Goal: Task Accomplishment & Management: Complete application form

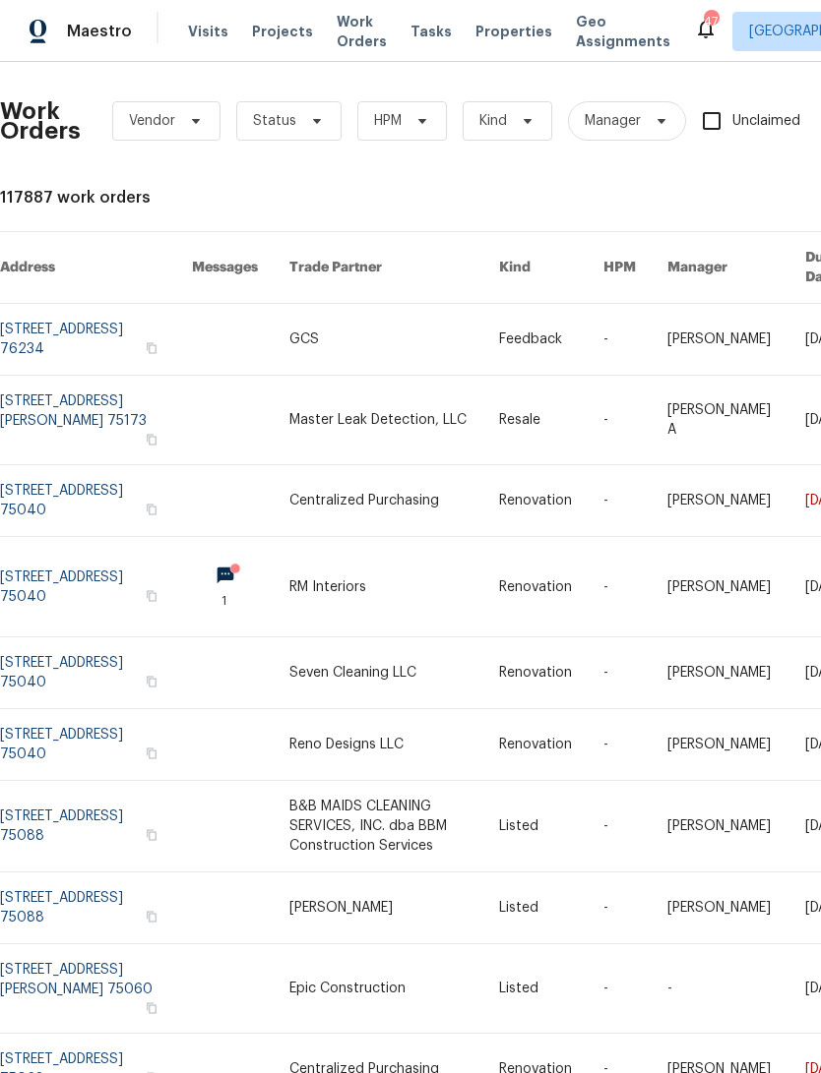
click at [206, 24] on span "Visits" at bounding box center [208, 32] width 40 height 20
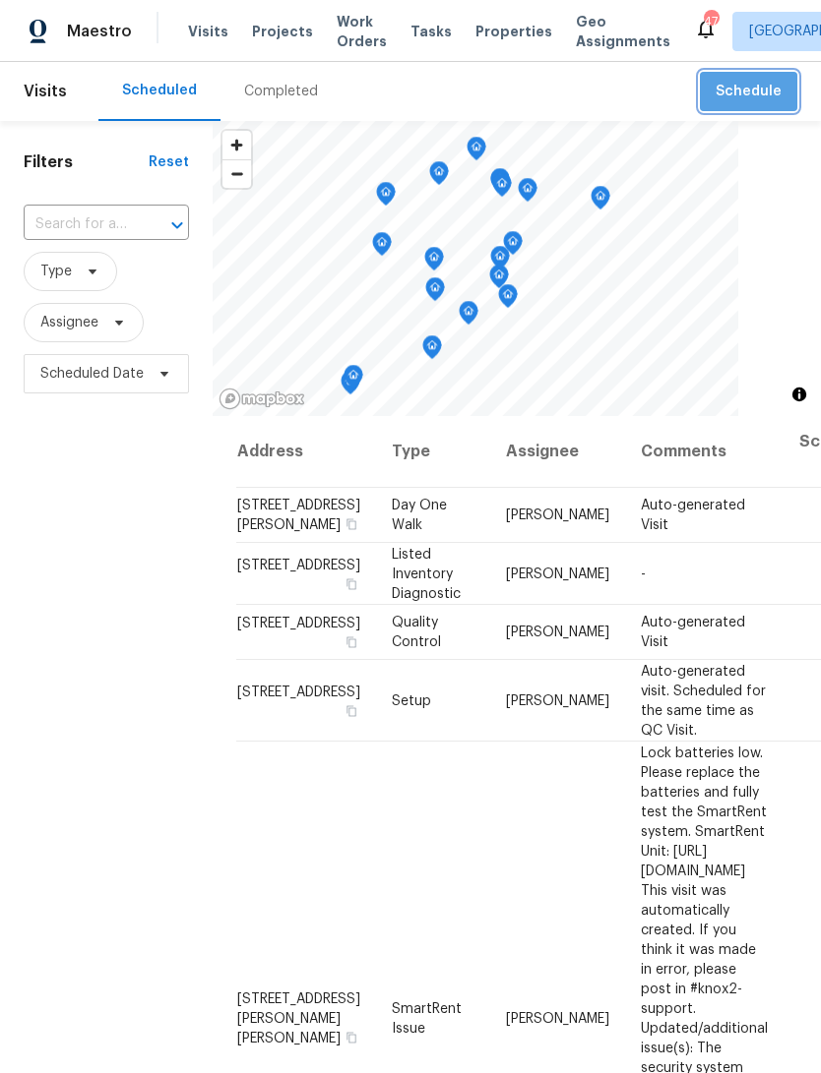
click at [755, 88] on span "Schedule" at bounding box center [748, 92] width 66 height 25
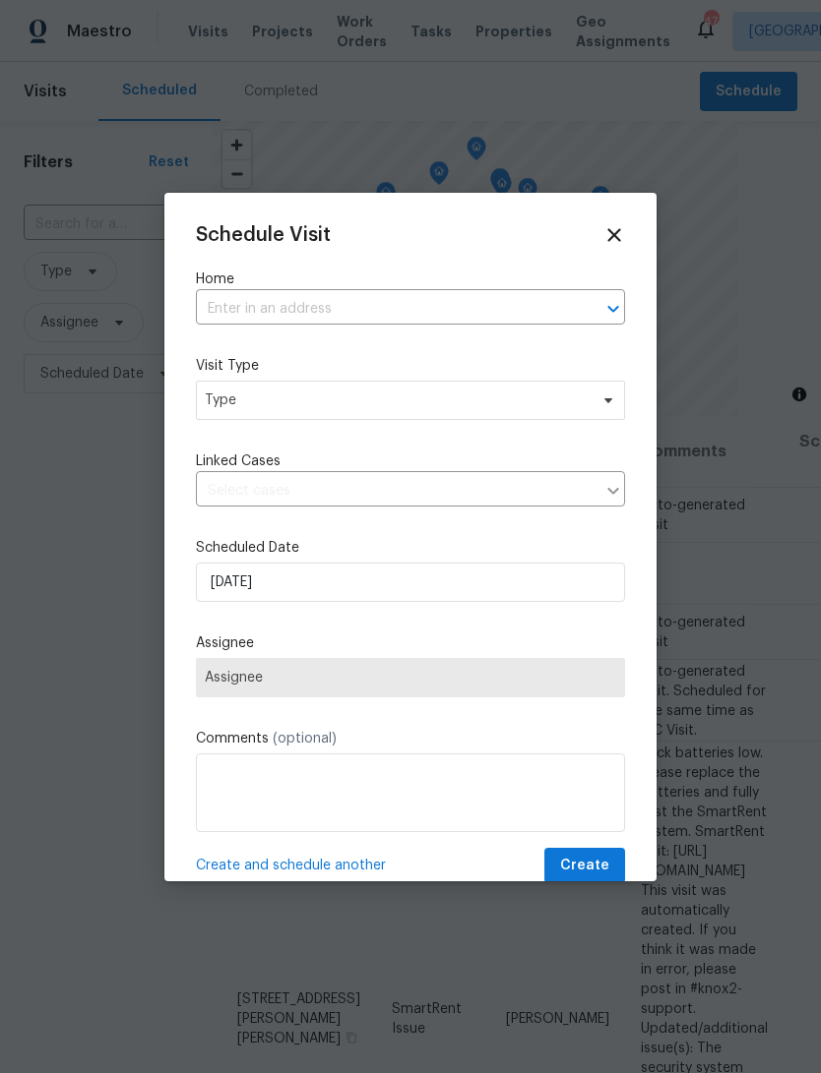
click at [426, 311] on input "text" at bounding box center [383, 309] width 374 height 31
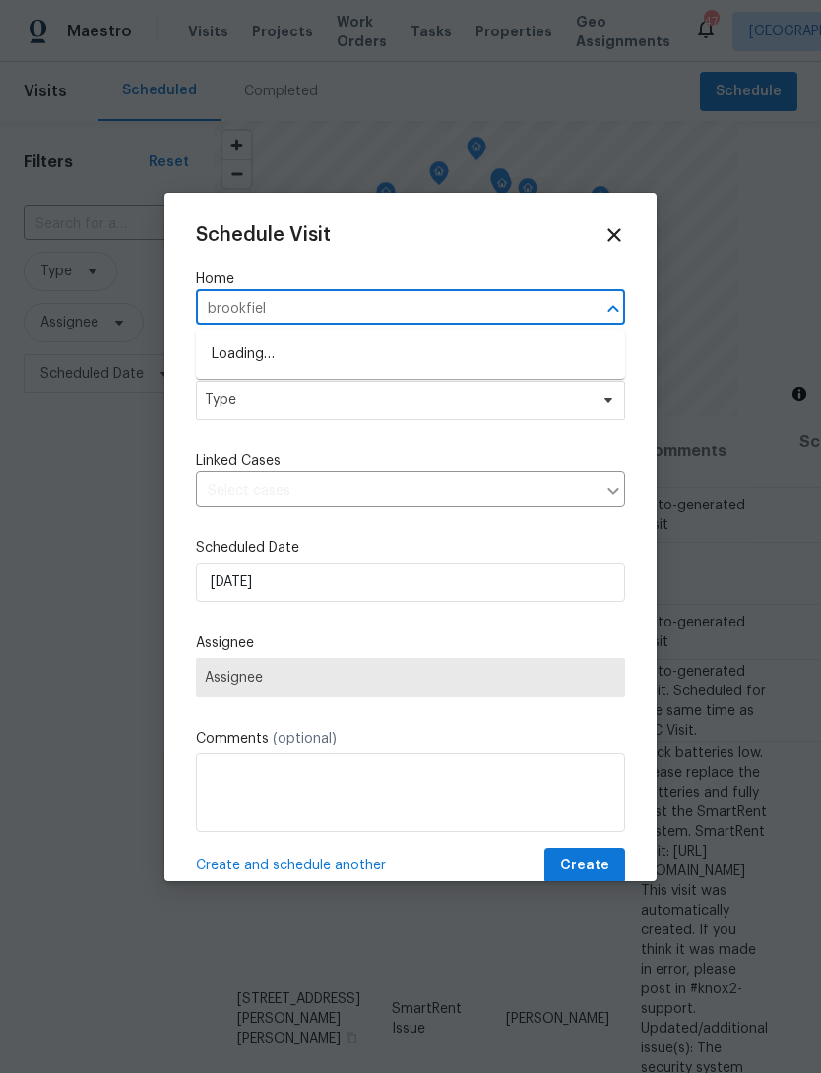
type input "[GEOGRAPHIC_DATA]"
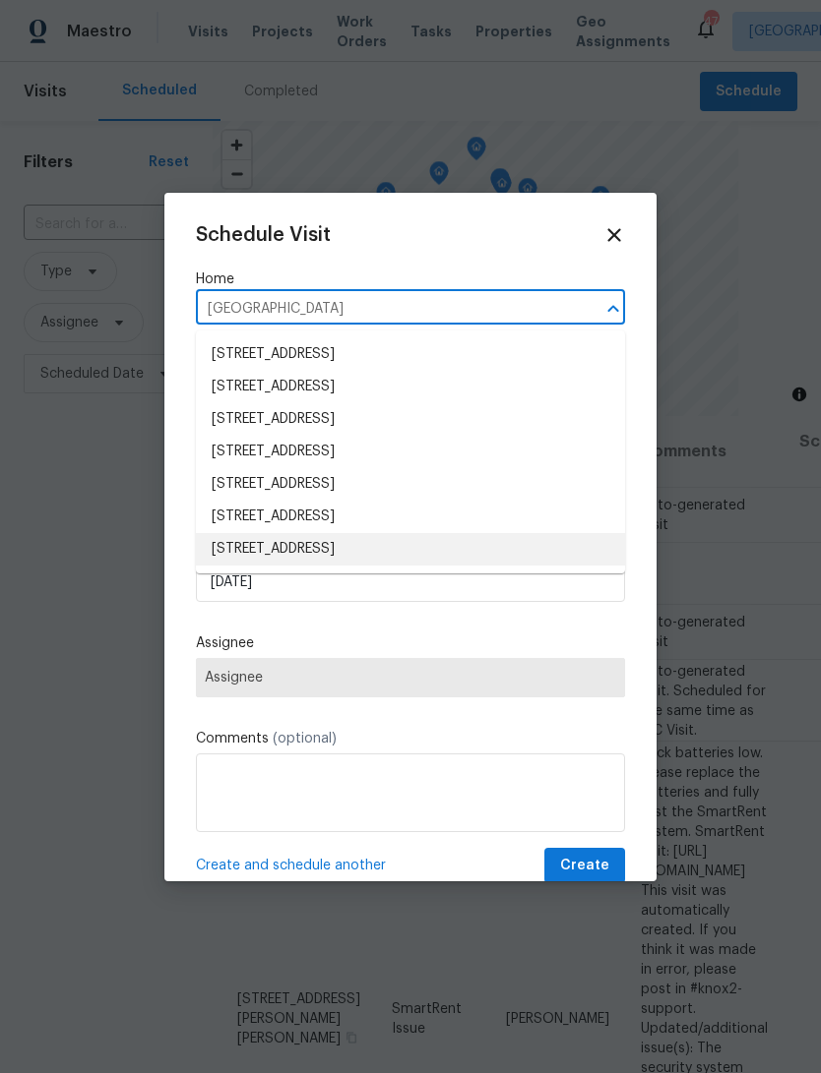
click at [378, 559] on li "[STREET_ADDRESS]" at bounding box center [410, 549] width 429 height 32
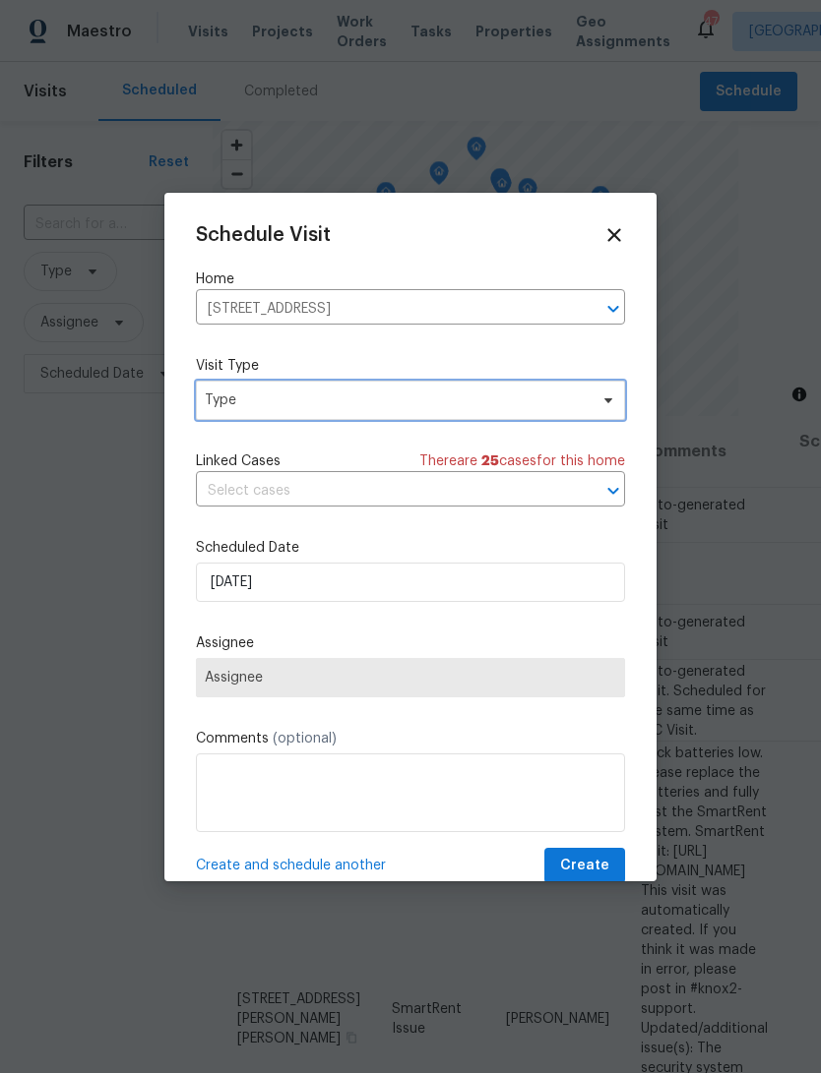
click at [500, 397] on span "Type" at bounding box center [396, 401] width 383 height 20
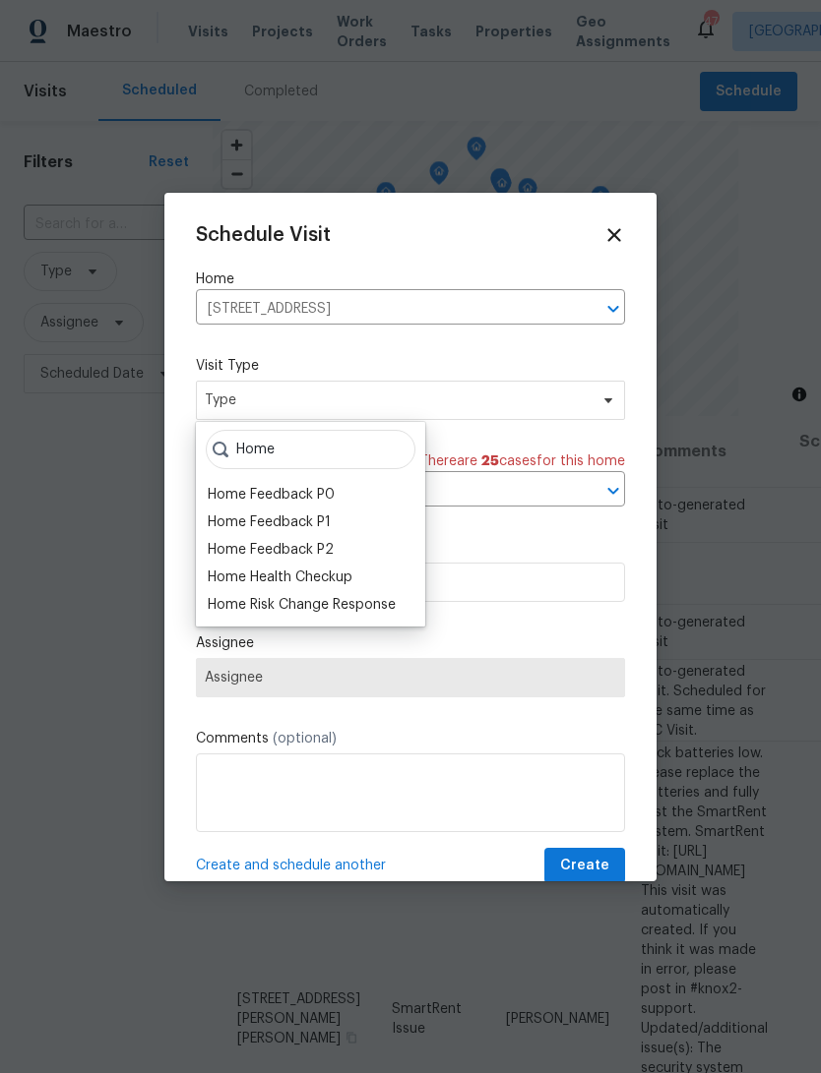
type input "Home"
click at [338, 583] on div "Home Health Checkup" at bounding box center [280, 578] width 145 height 20
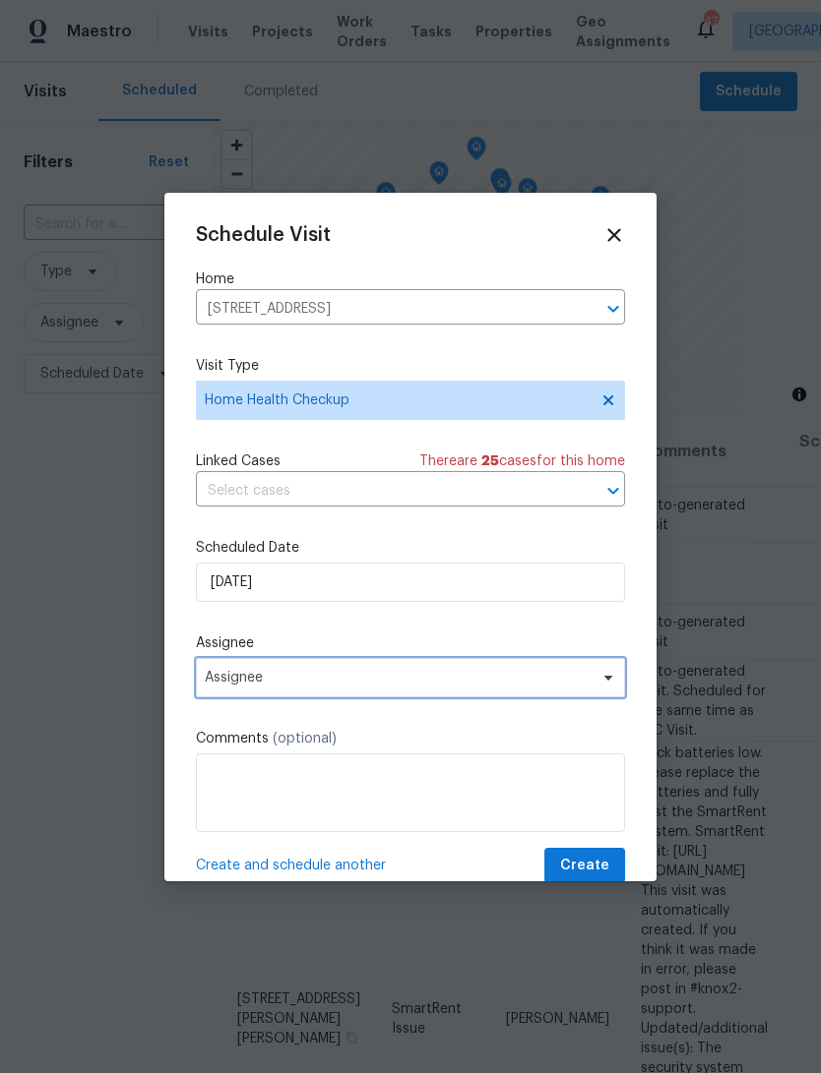
click at [394, 679] on span "Assignee" at bounding box center [398, 678] width 386 height 16
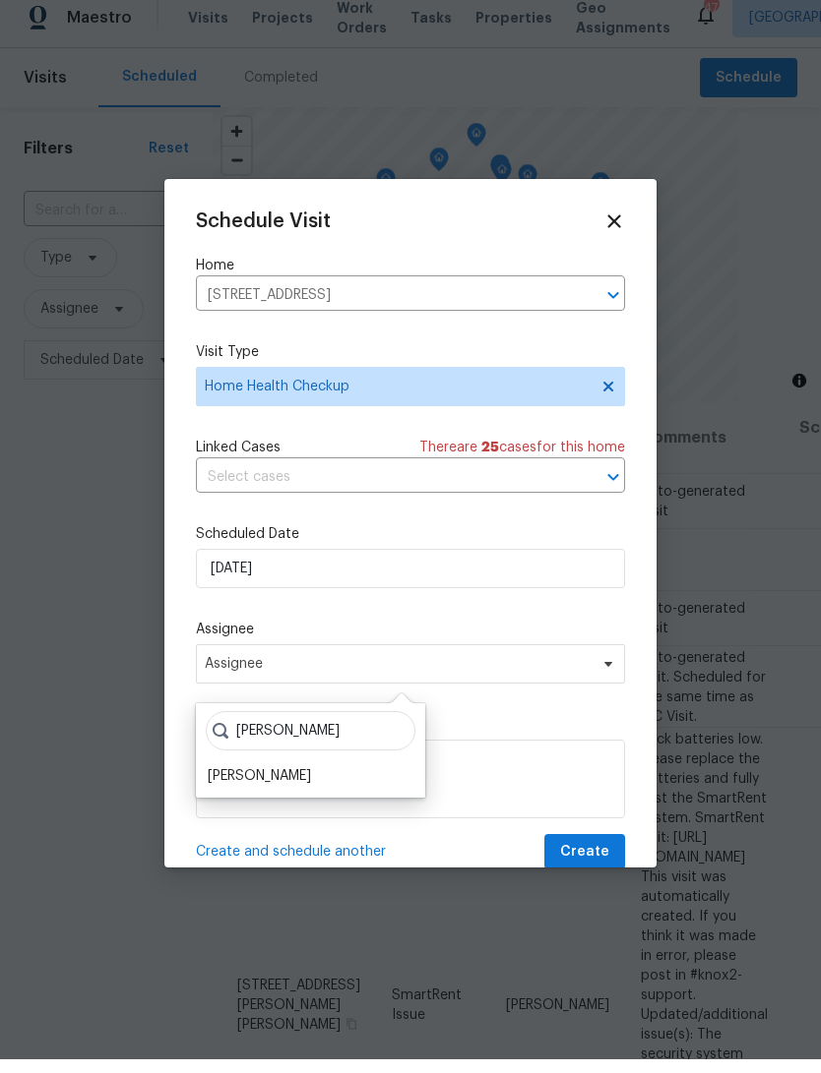
scroll to position [14, 0]
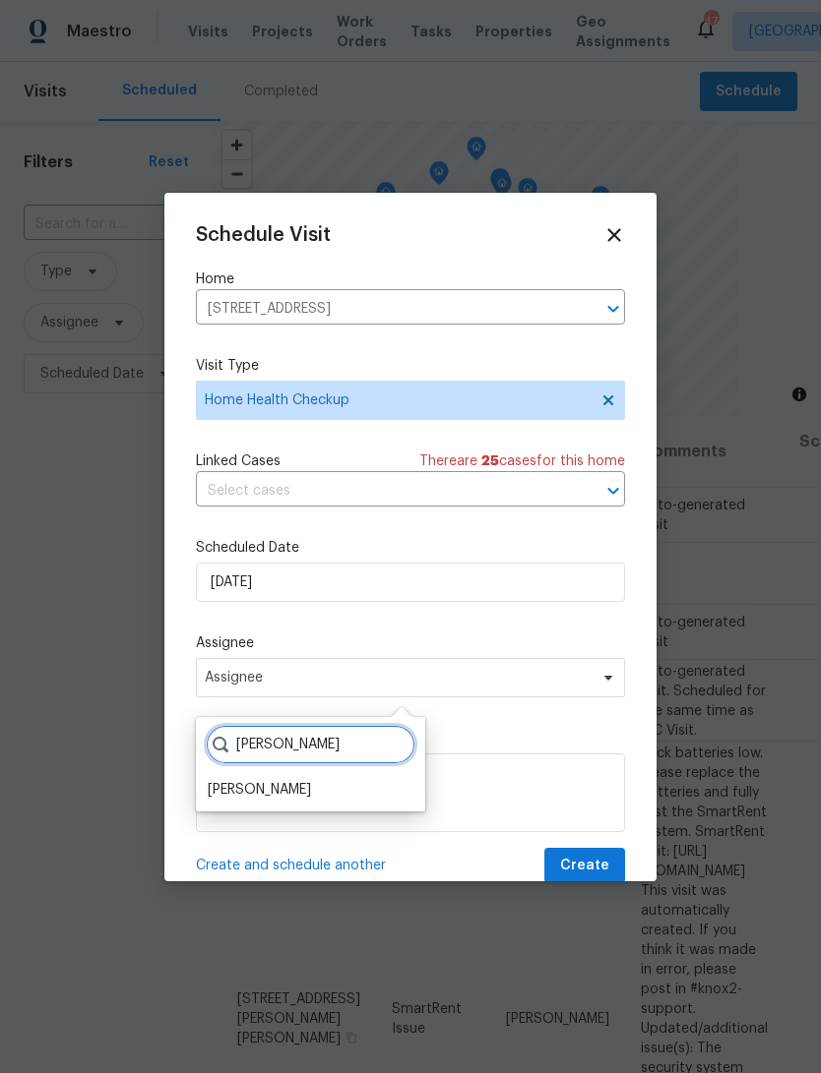
type input "[PERSON_NAME]"
click at [262, 780] on div "[PERSON_NAME]" at bounding box center [259, 790] width 103 height 20
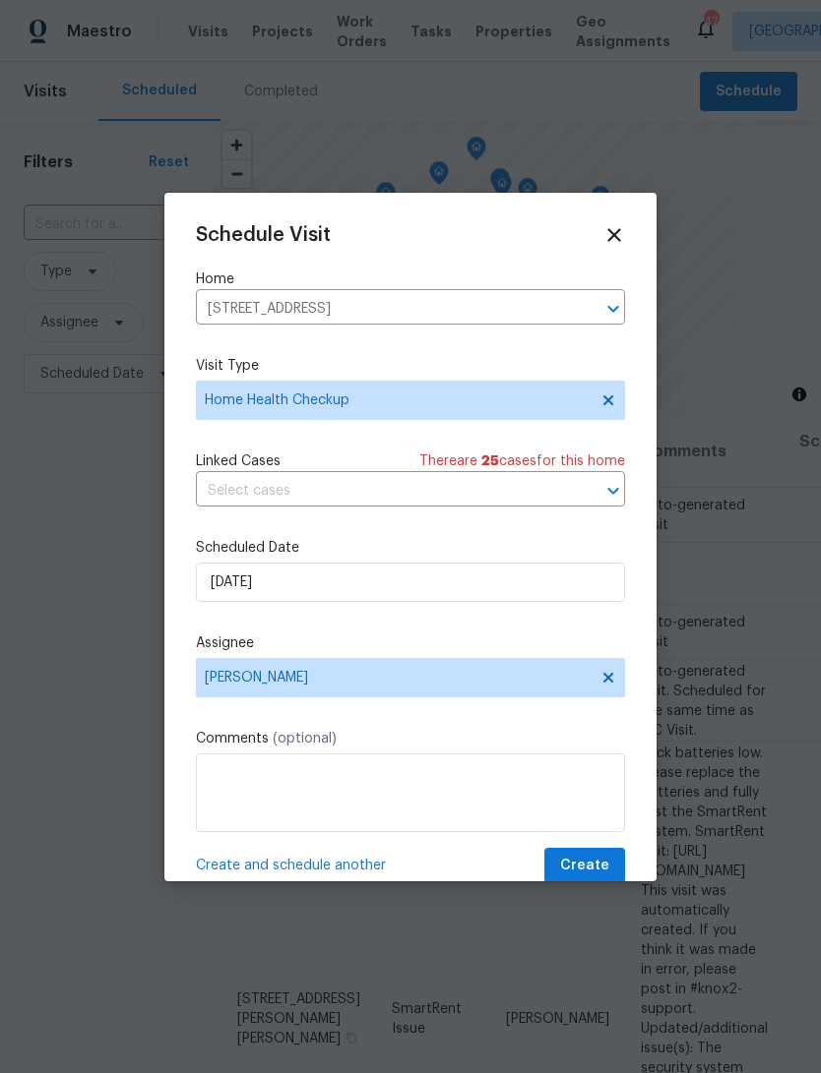
click at [597, 866] on span "Create" at bounding box center [584, 866] width 49 height 25
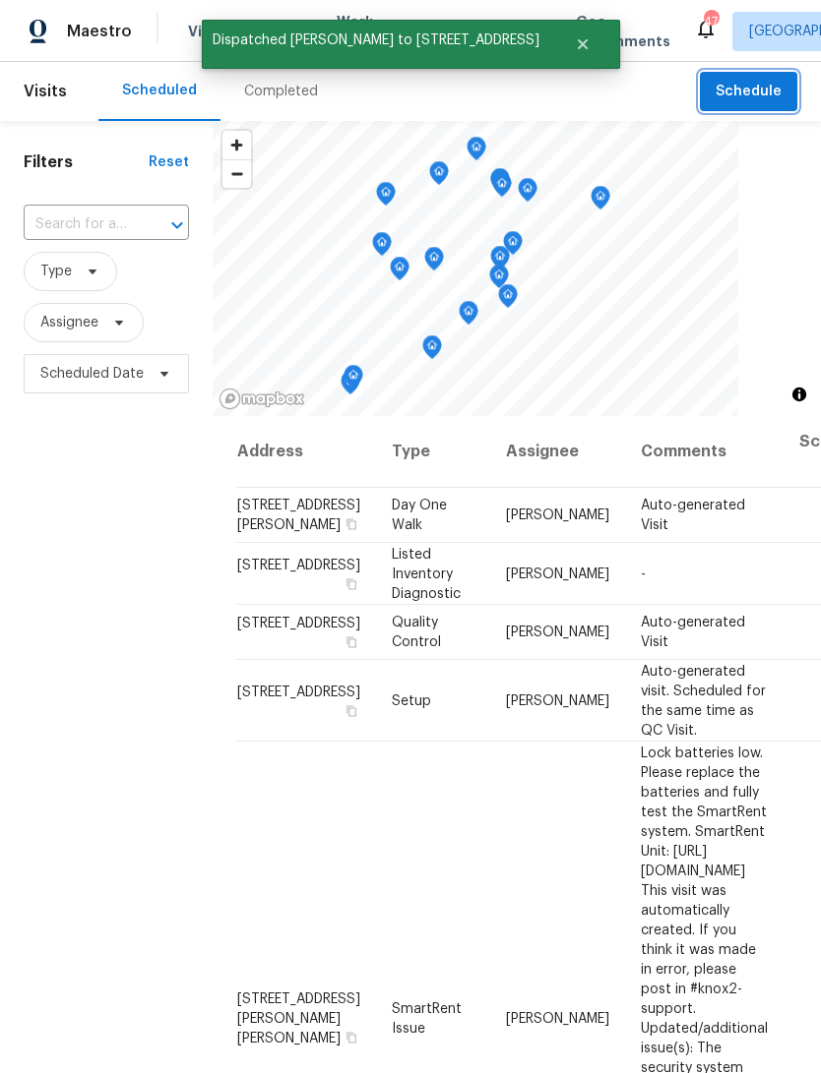
click at [755, 89] on span "Schedule" at bounding box center [748, 92] width 66 height 25
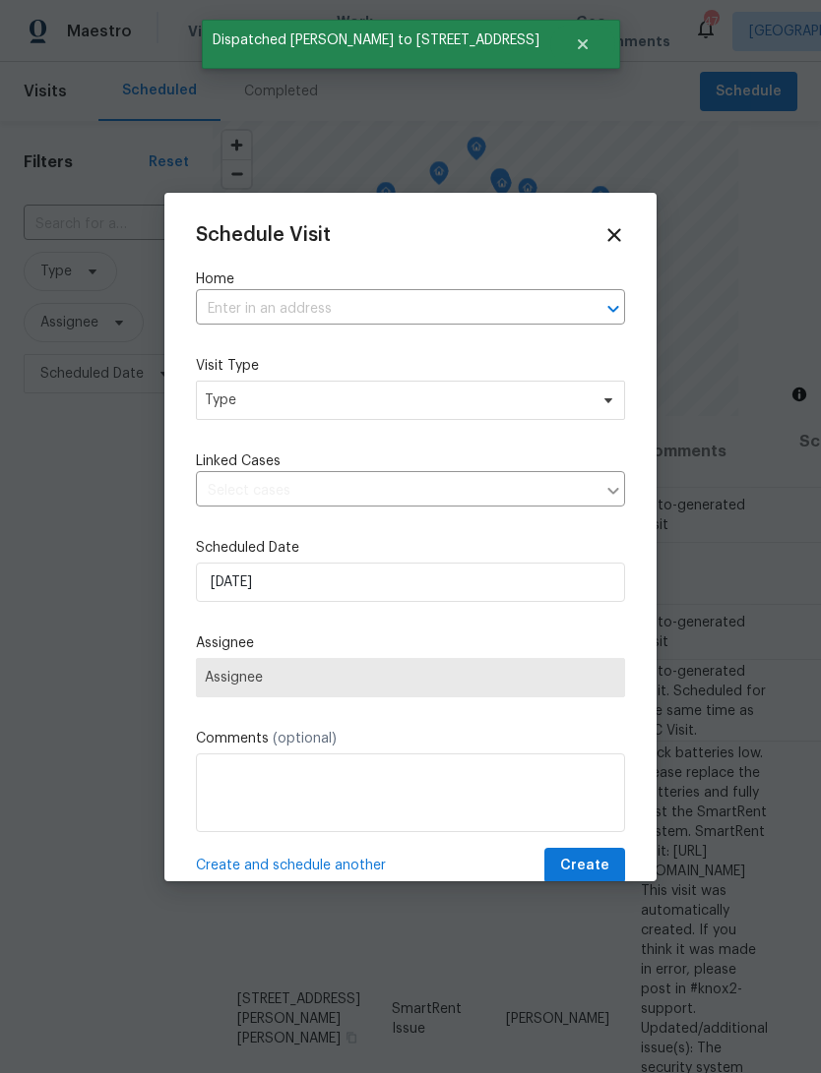
click at [420, 302] on input "text" at bounding box center [383, 309] width 374 height 31
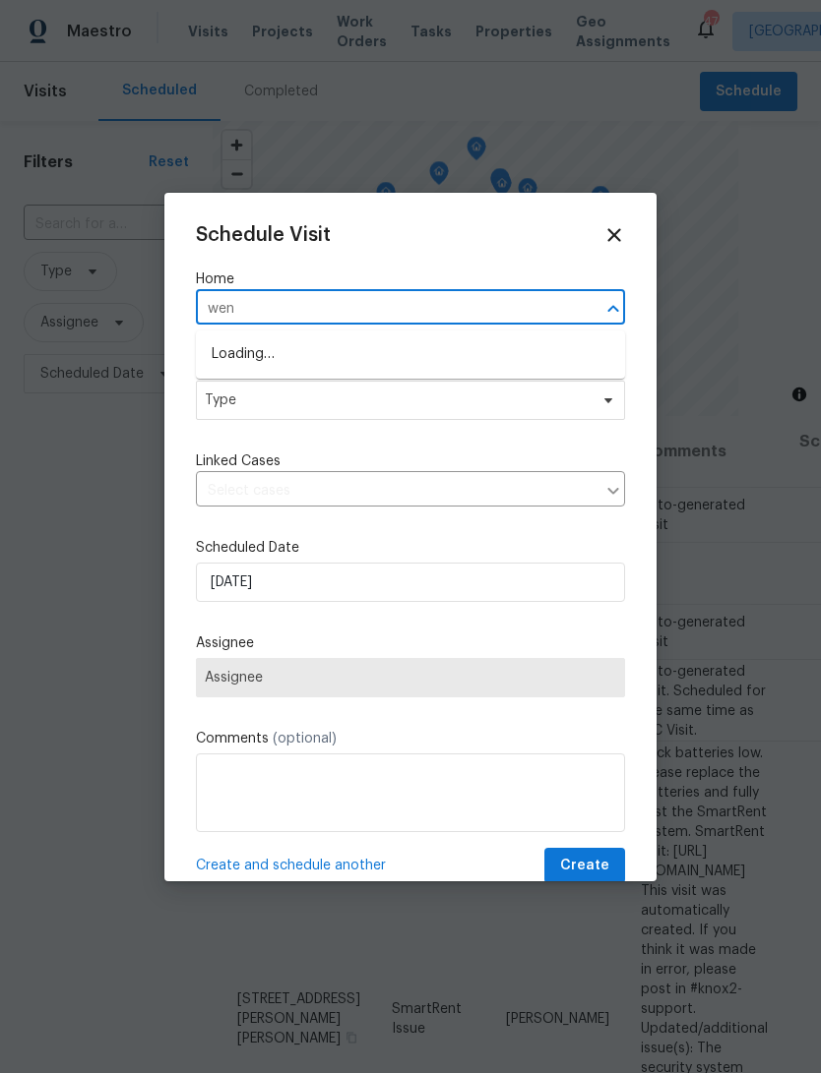
type input "went"
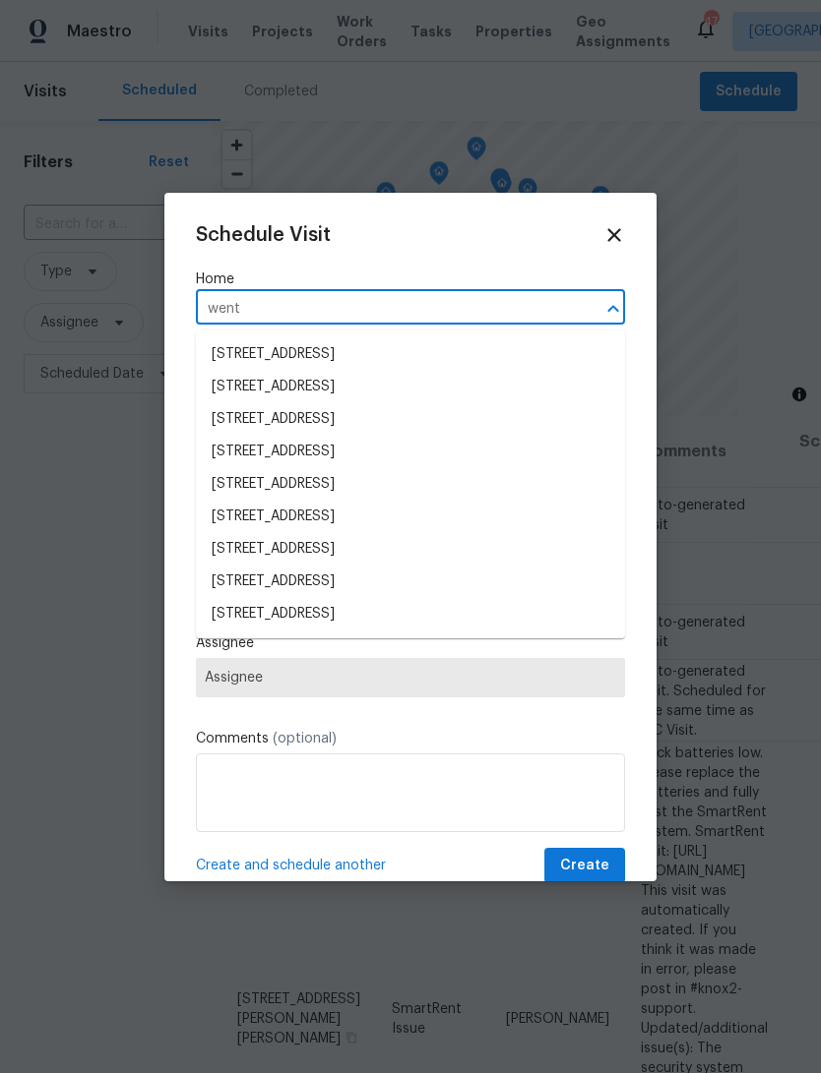
click at [244, 580] on li "[STREET_ADDRESS]" at bounding box center [410, 582] width 429 height 32
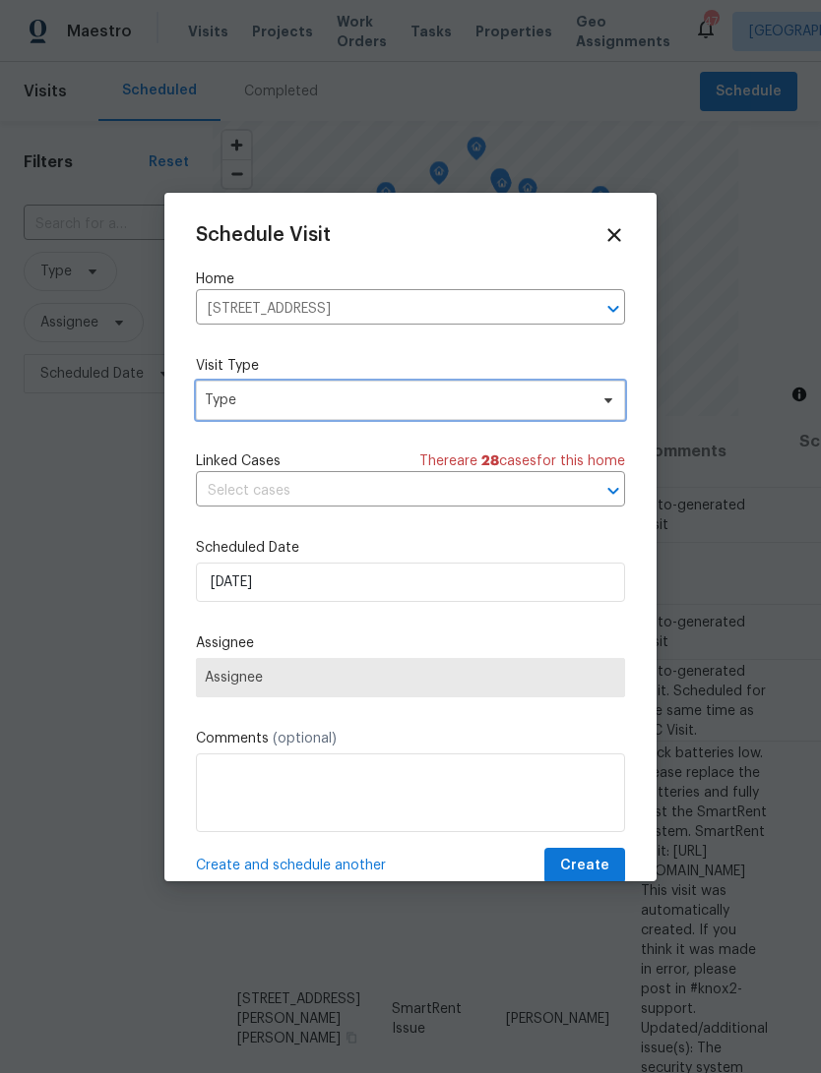
click at [226, 410] on span "Type" at bounding box center [396, 401] width 383 height 20
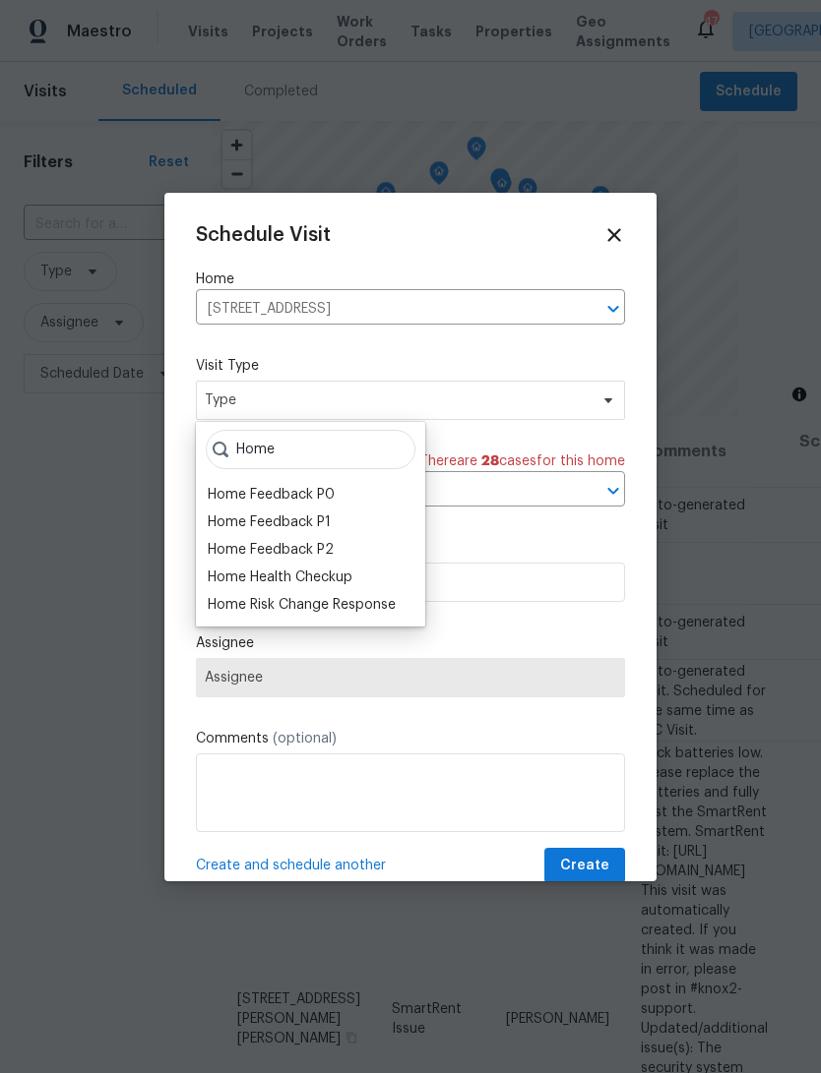
type input "Home"
click at [238, 576] on div "Home Health Checkup" at bounding box center [280, 578] width 145 height 20
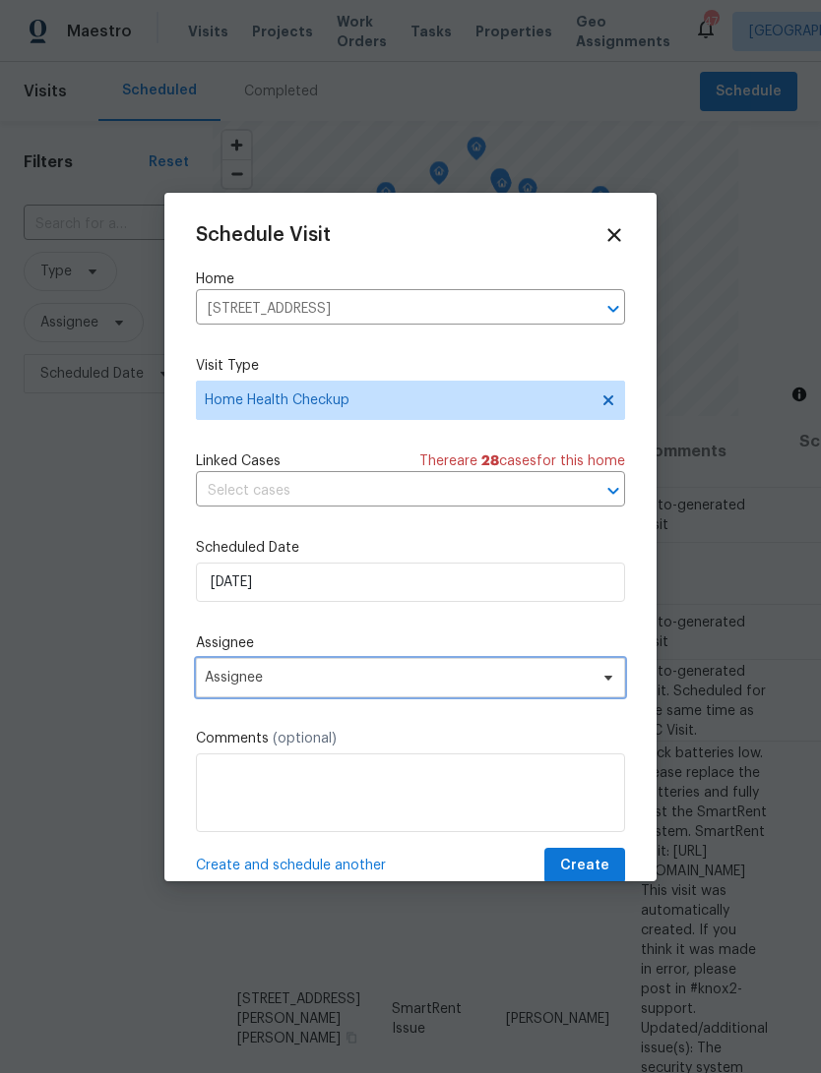
click at [226, 681] on span "Assignee" at bounding box center [398, 678] width 386 height 16
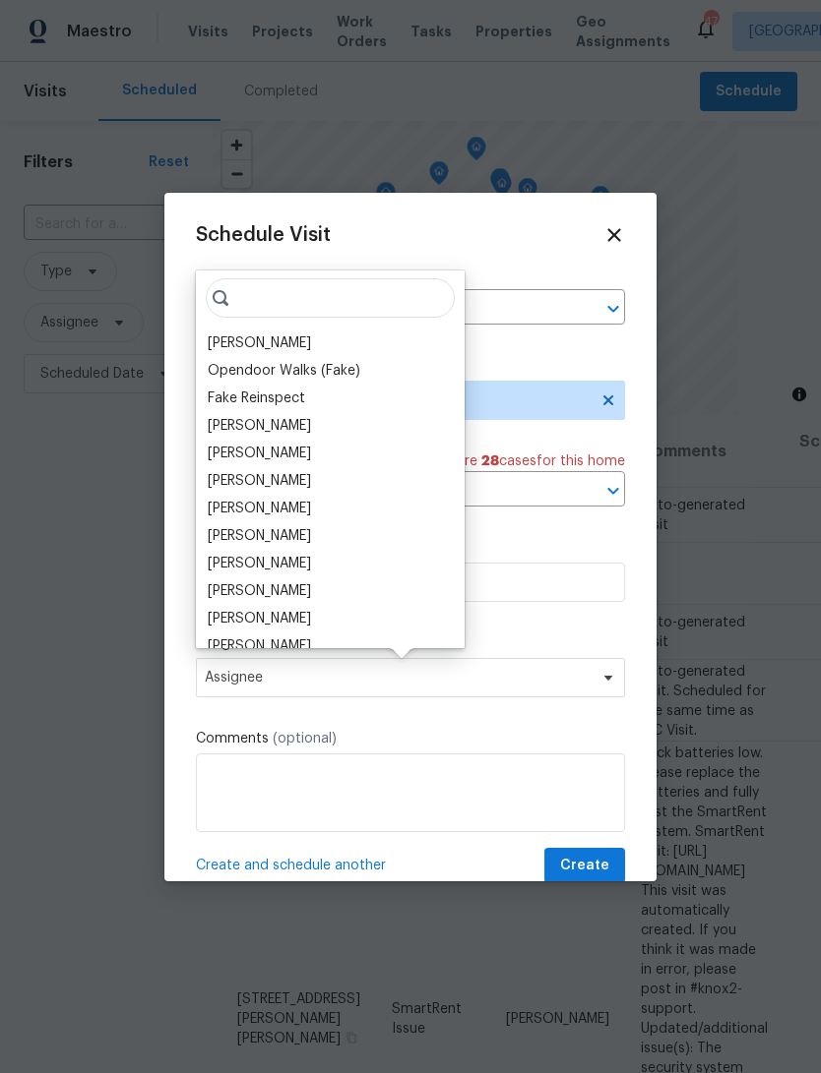
click at [228, 563] on div "[PERSON_NAME]" at bounding box center [259, 564] width 103 height 20
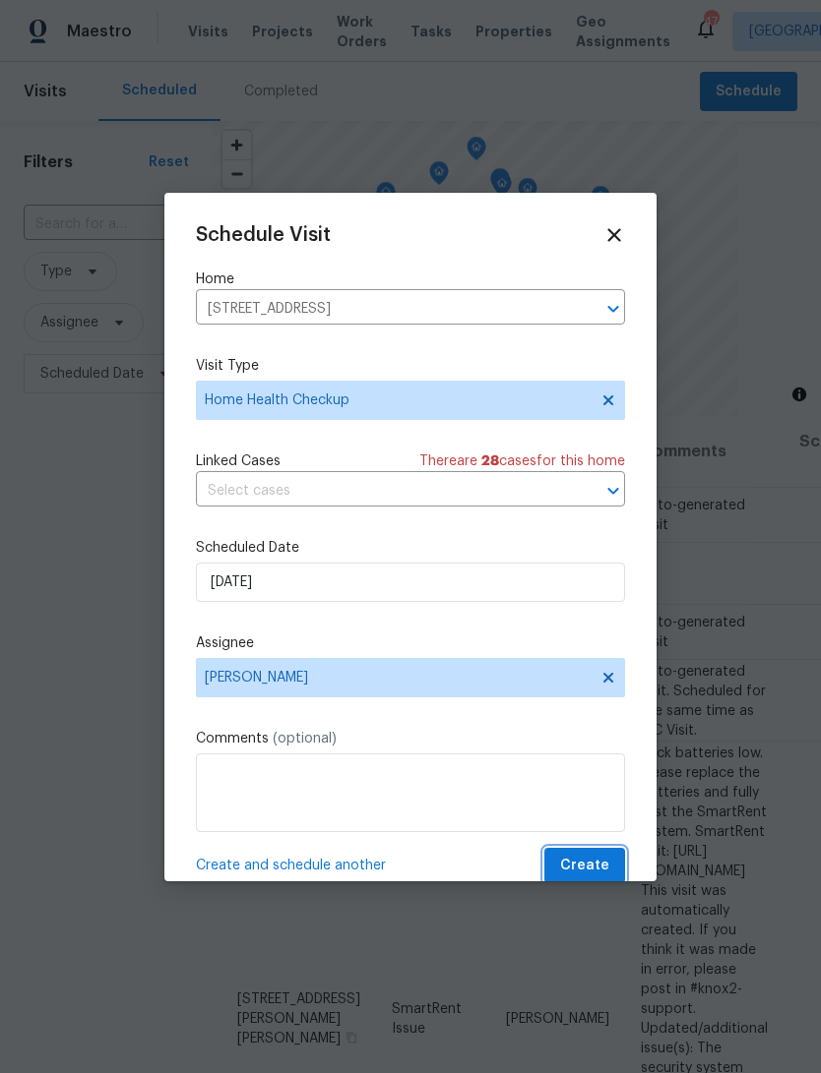
click at [597, 863] on span "Create" at bounding box center [584, 866] width 49 height 25
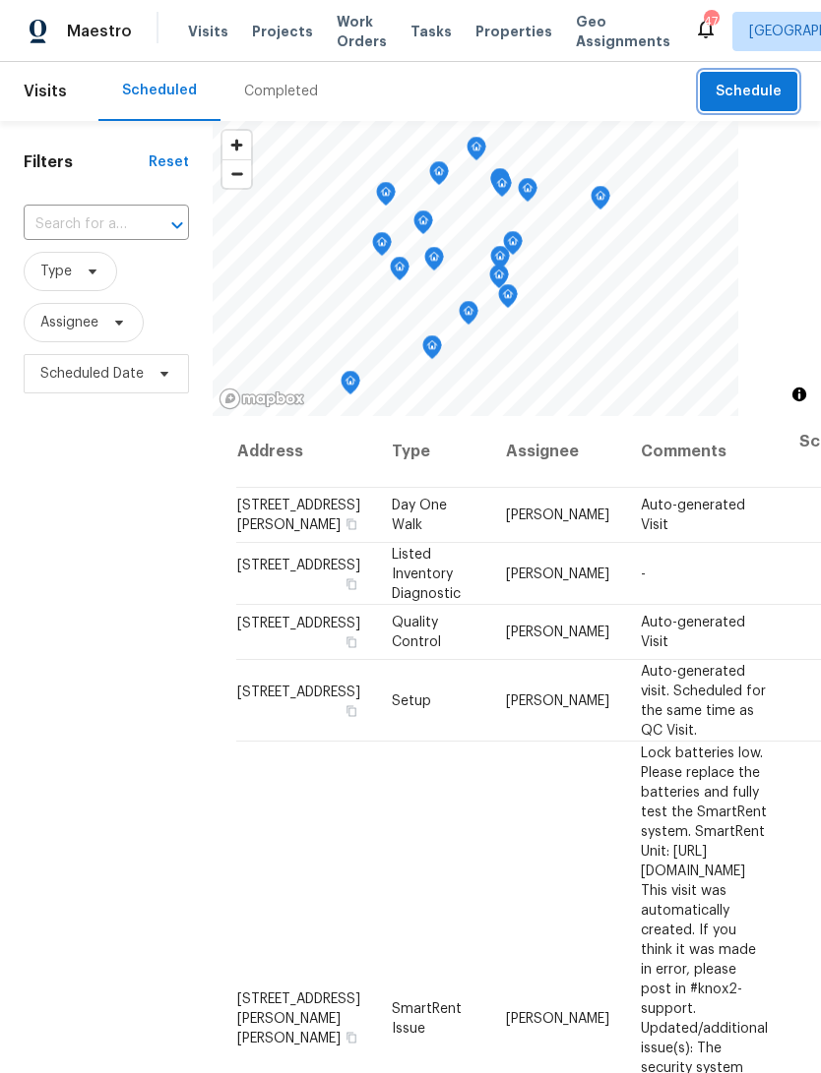
click at [769, 79] on button "Schedule" at bounding box center [748, 92] width 97 height 40
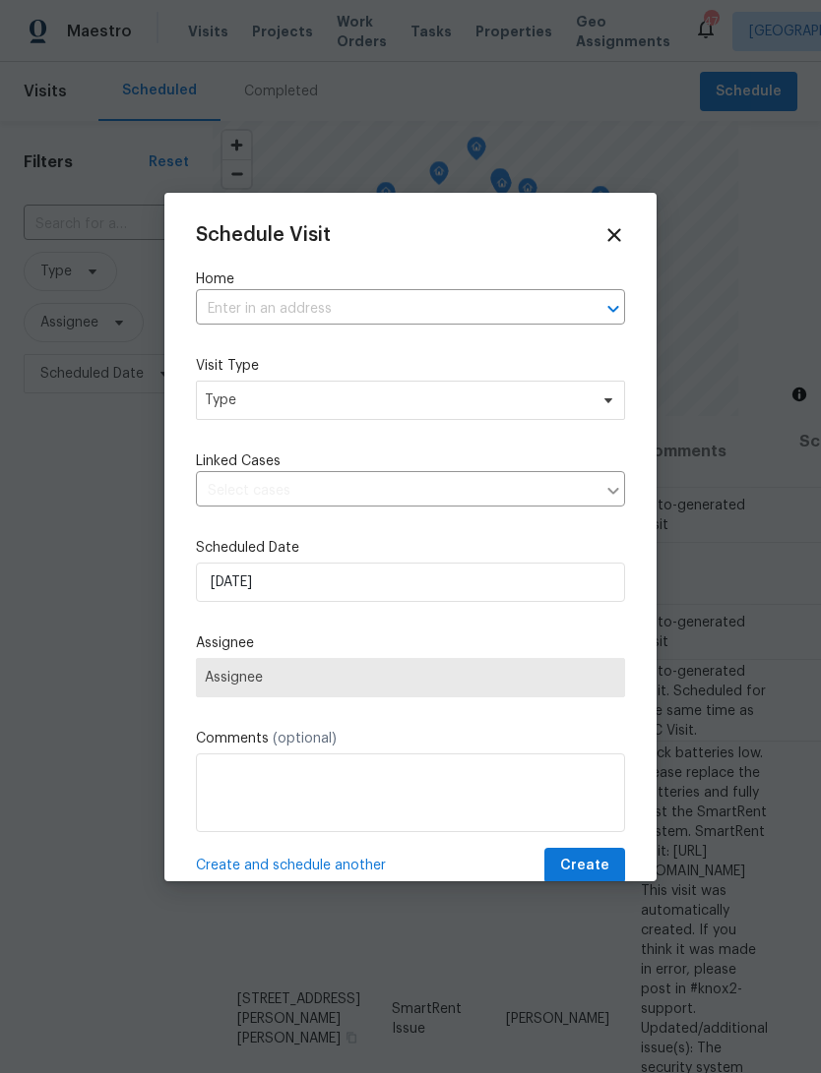
click at [407, 297] on input "text" at bounding box center [383, 309] width 374 height 31
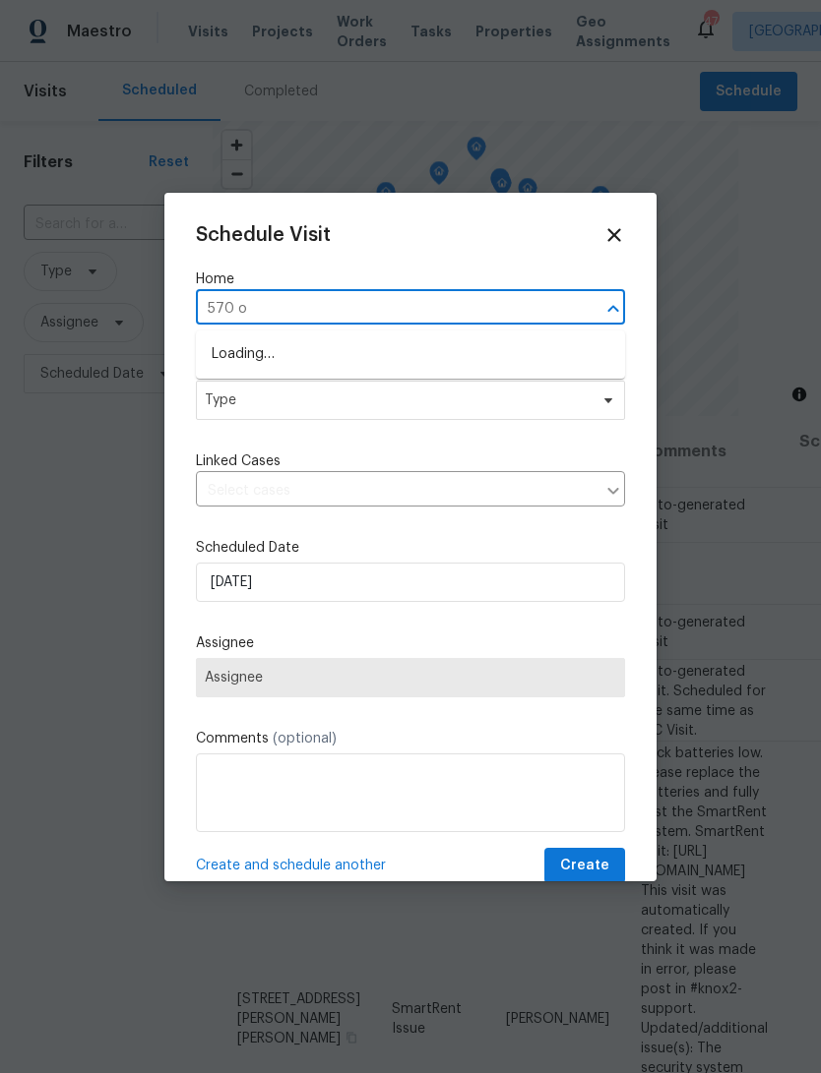
type input "570 ol"
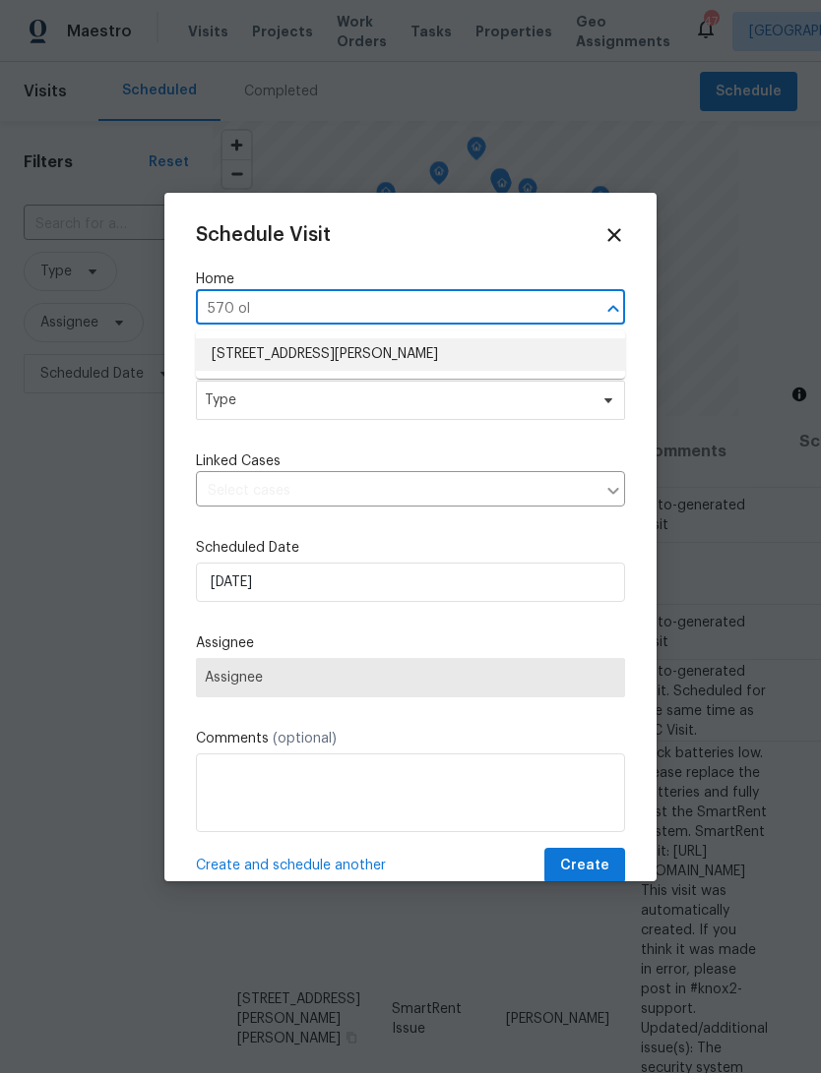
click at [395, 351] on li "[STREET_ADDRESS][PERSON_NAME]" at bounding box center [410, 354] width 429 height 32
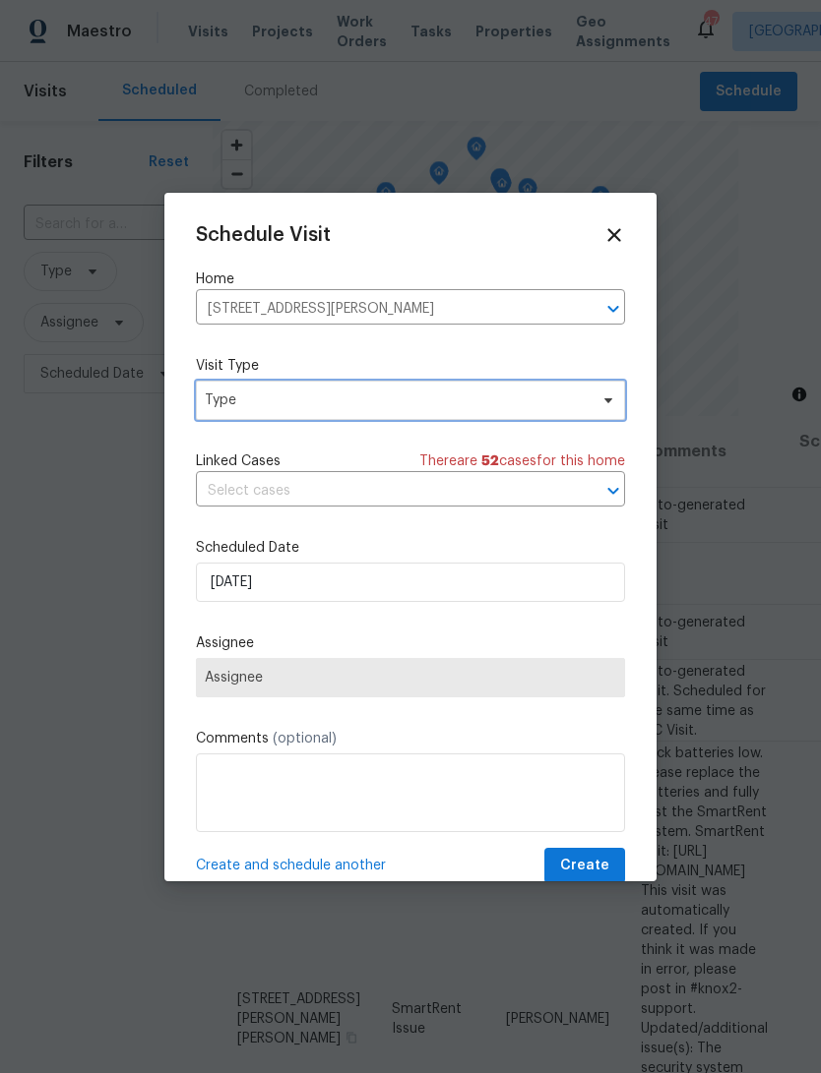
click at [504, 410] on span "Type" at bounding box center [396, 401] width 383 height 20
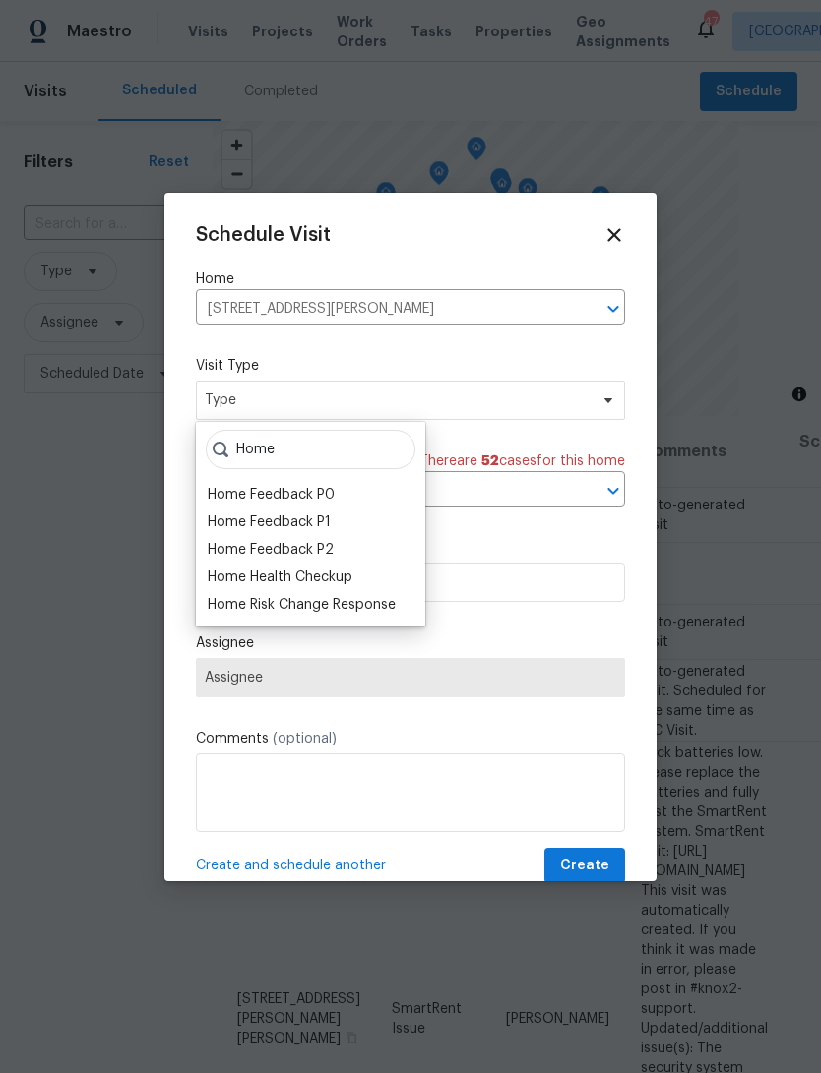
type input "Home"
click at [340, 575] on div "Home Health Checkup" at bounding box center [280, 578] width 145 height 20
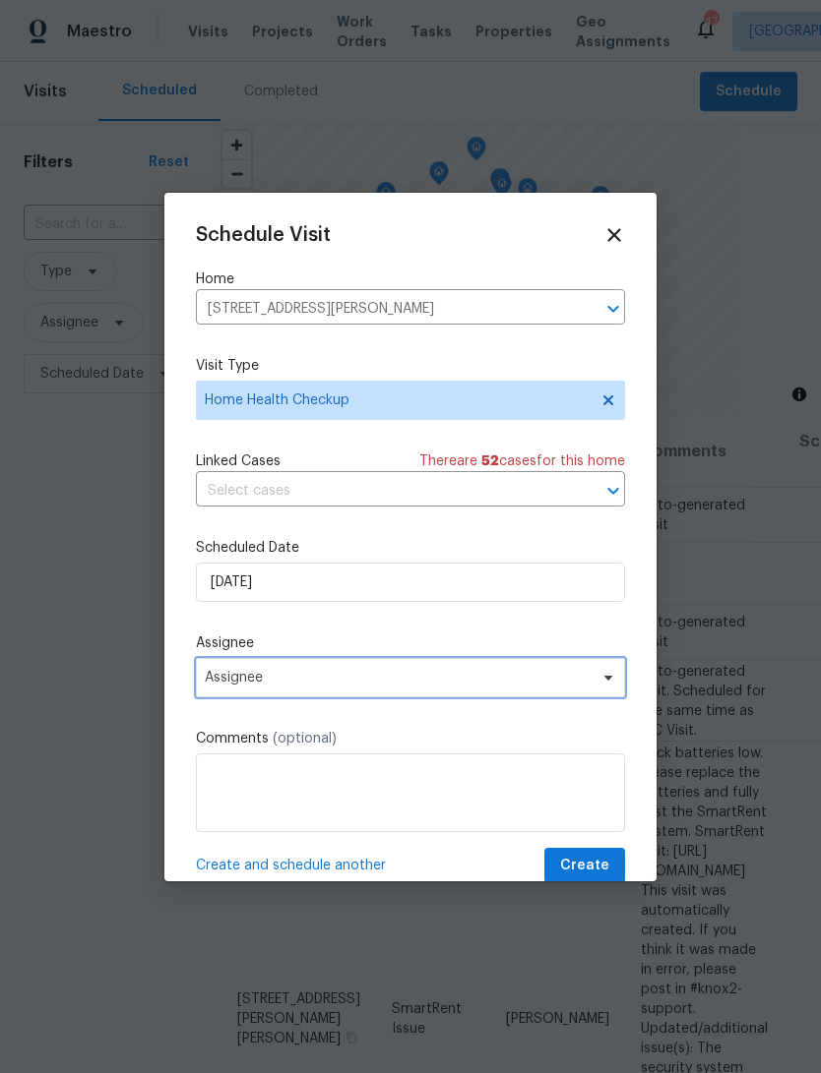
click at [382, 683] on span "Assignee" at bounding box center [398, 678] width 386 height 16
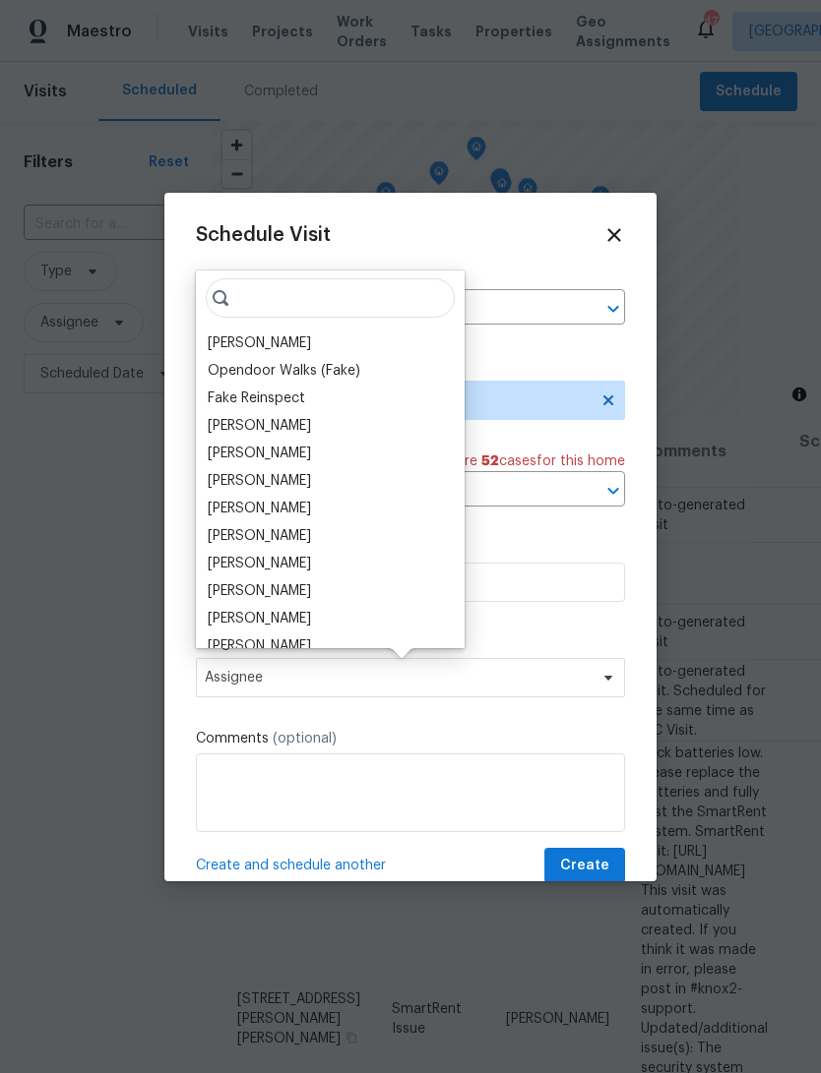
click at [246, 564] on div "[PERSON_NAME]" at bounding box center [259, 564] width 103 height 20
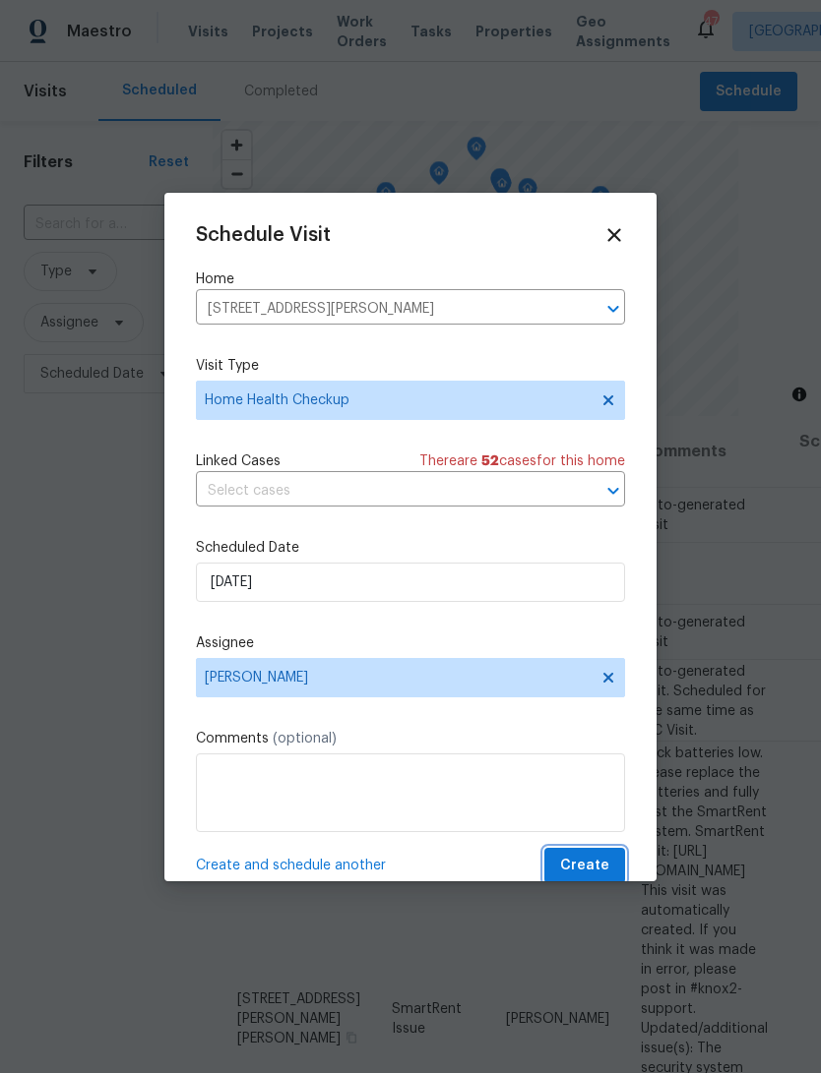
click at [597, 871] on span "Create" at bounding box center [584, 866] width 49 height 25
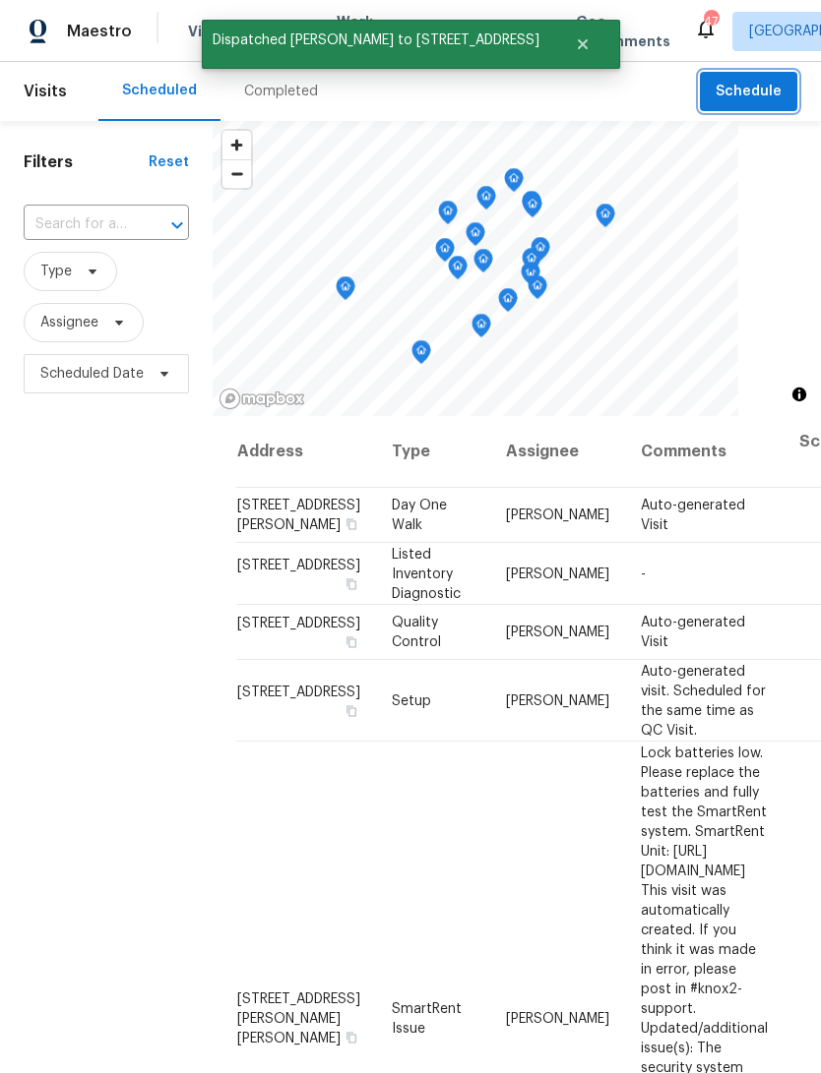
click at [748, 94] on span "Schedule" at bounding box center [748, 92] width 66 height 25
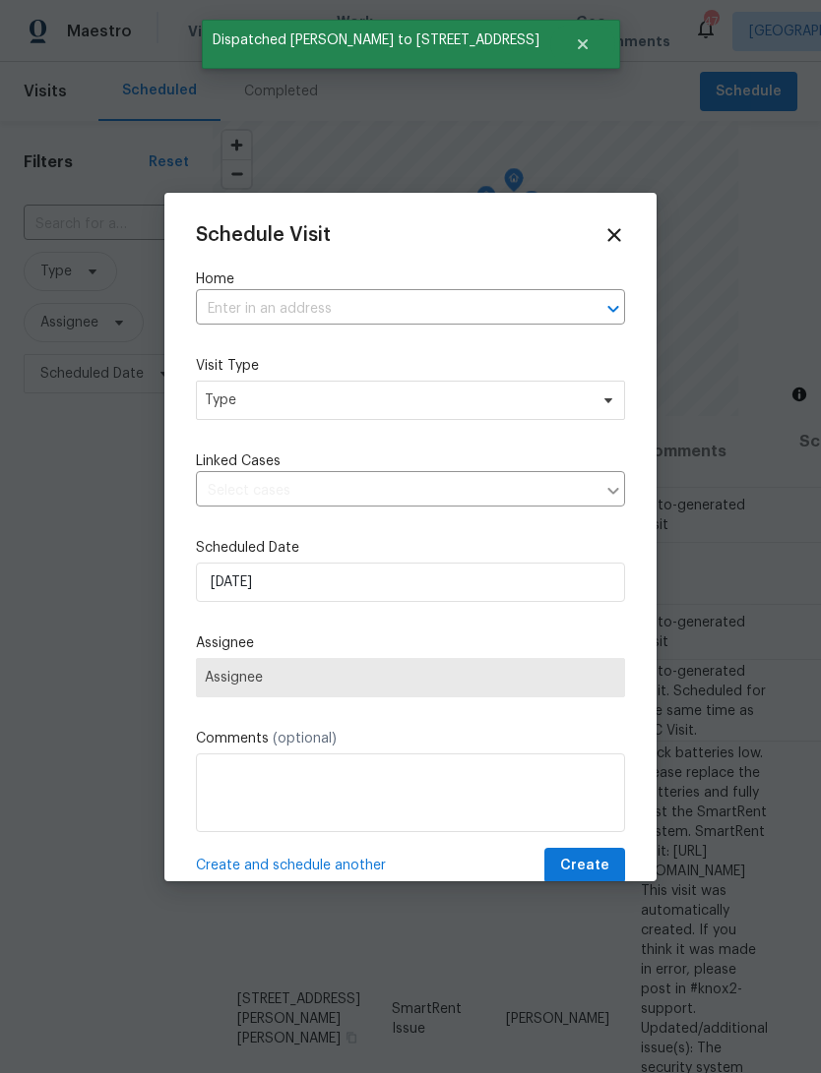
click at [381, 300] on input "text" at bounding box center [383, 309] width 374 height 31
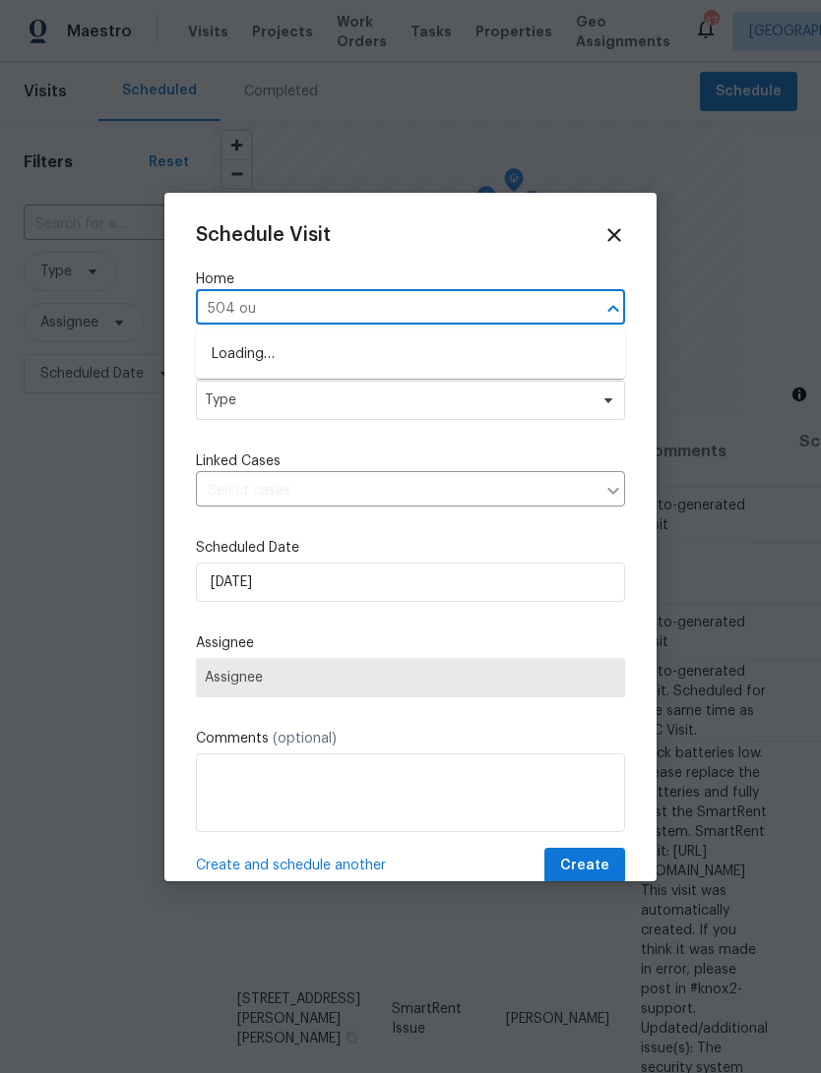
type input "504 out"
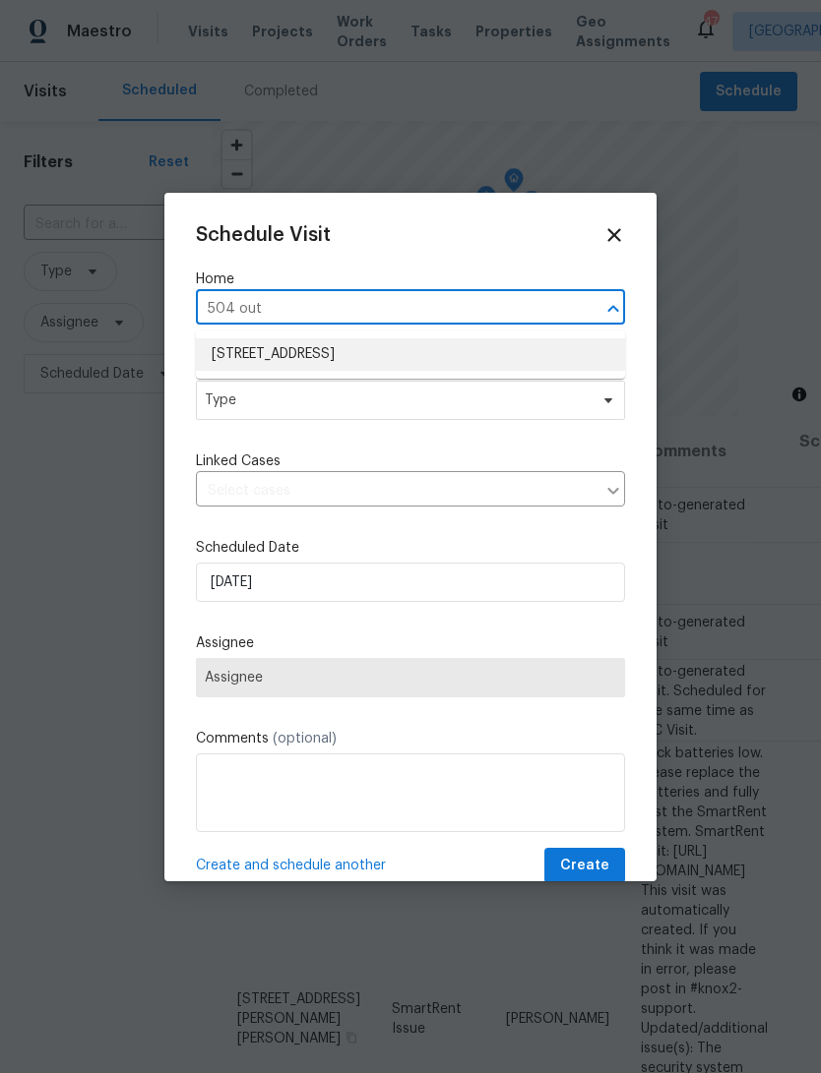
click at [424, 339] on li "[STREET_ADDRESS]" at bounding box center [410, 354] width 429 height 32
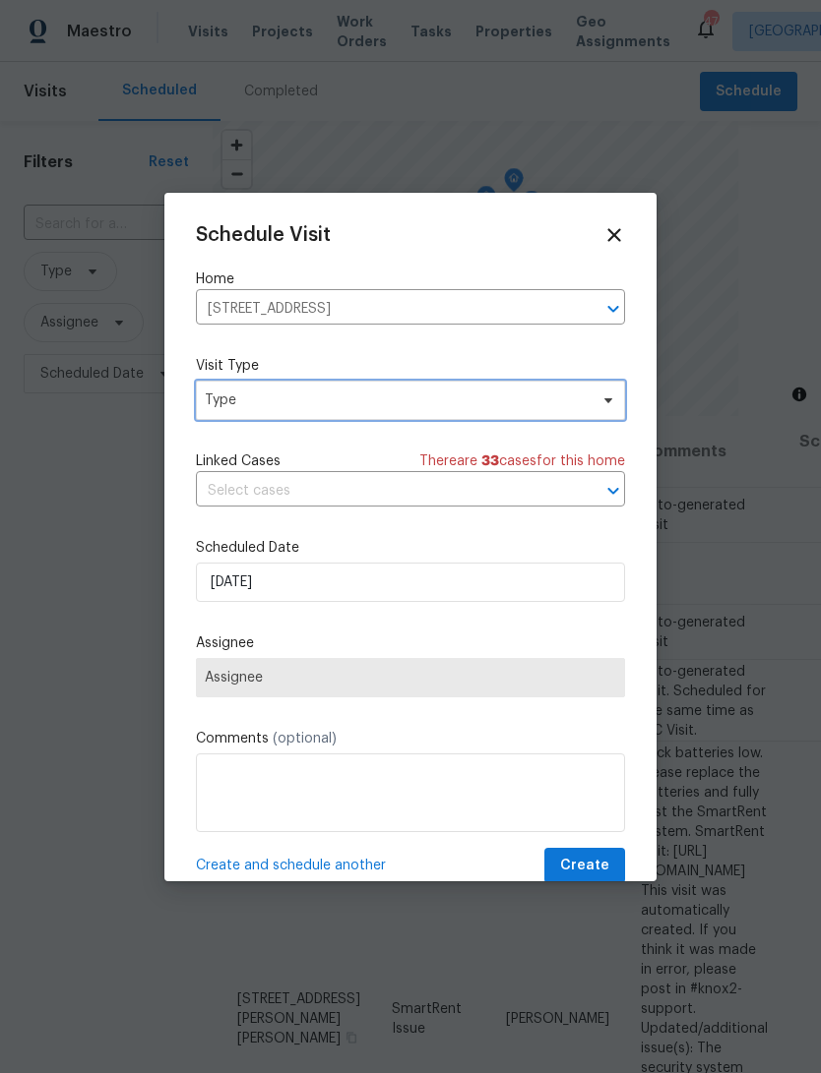
click at [441, 415] on span "Type" at bounding box center [410, 400] width 429 height 39
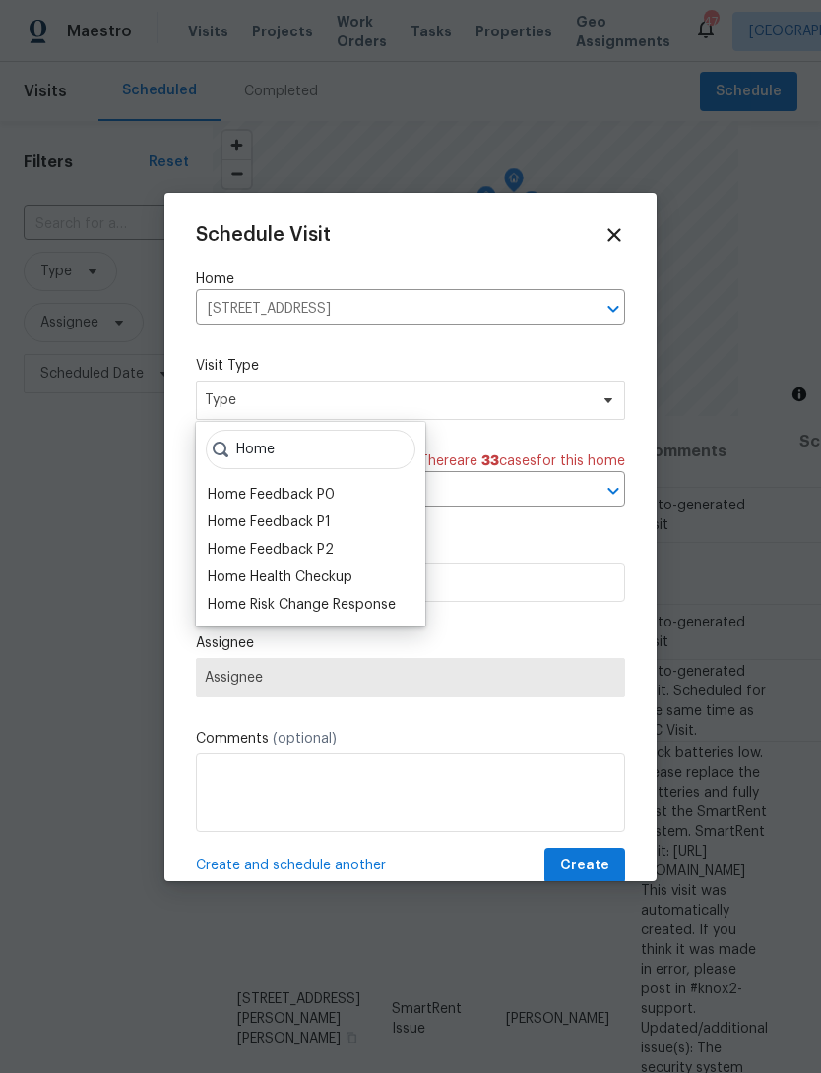
type input "Home"
click at [340, 580] on div "Home Health Checkup" at bounding box center [280, 578] width 145 height 20
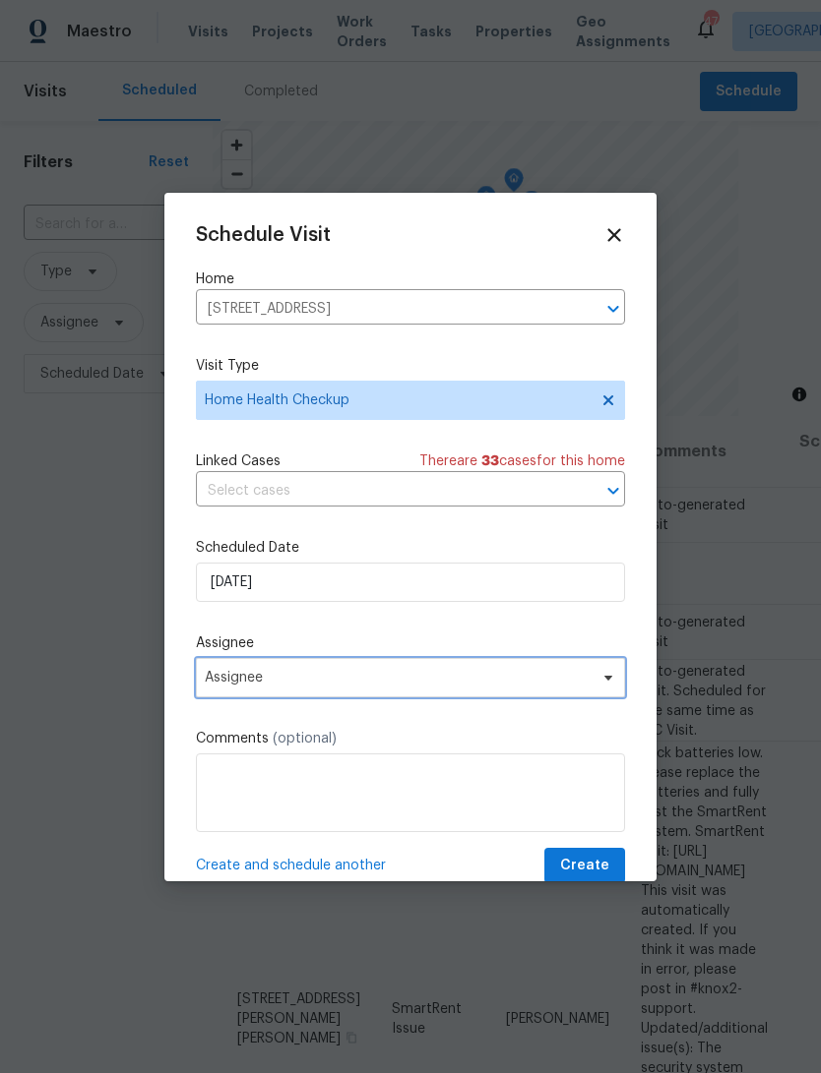
click at [425, 686] on span "Assignee" at bounding box center [398, 678] width 386 height 16
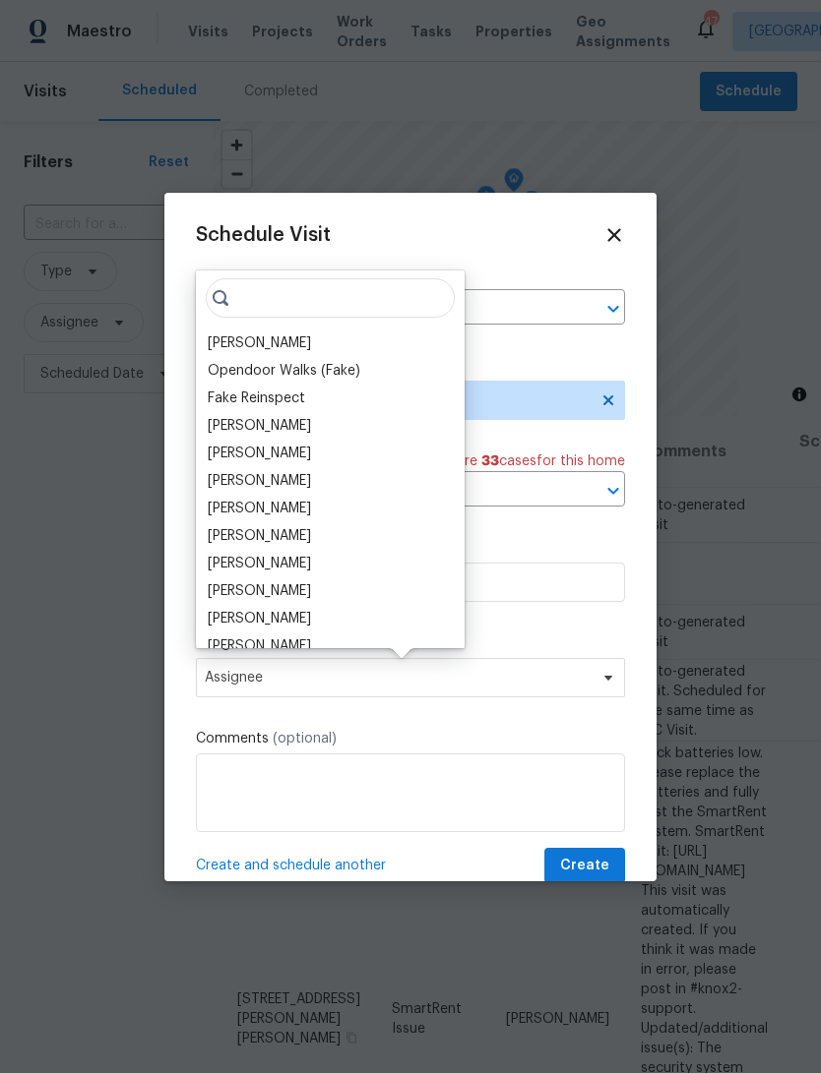
click at [255, 567] on div "[PERSON_NAME]" at bounding box center [259, 564] width 103 height 20
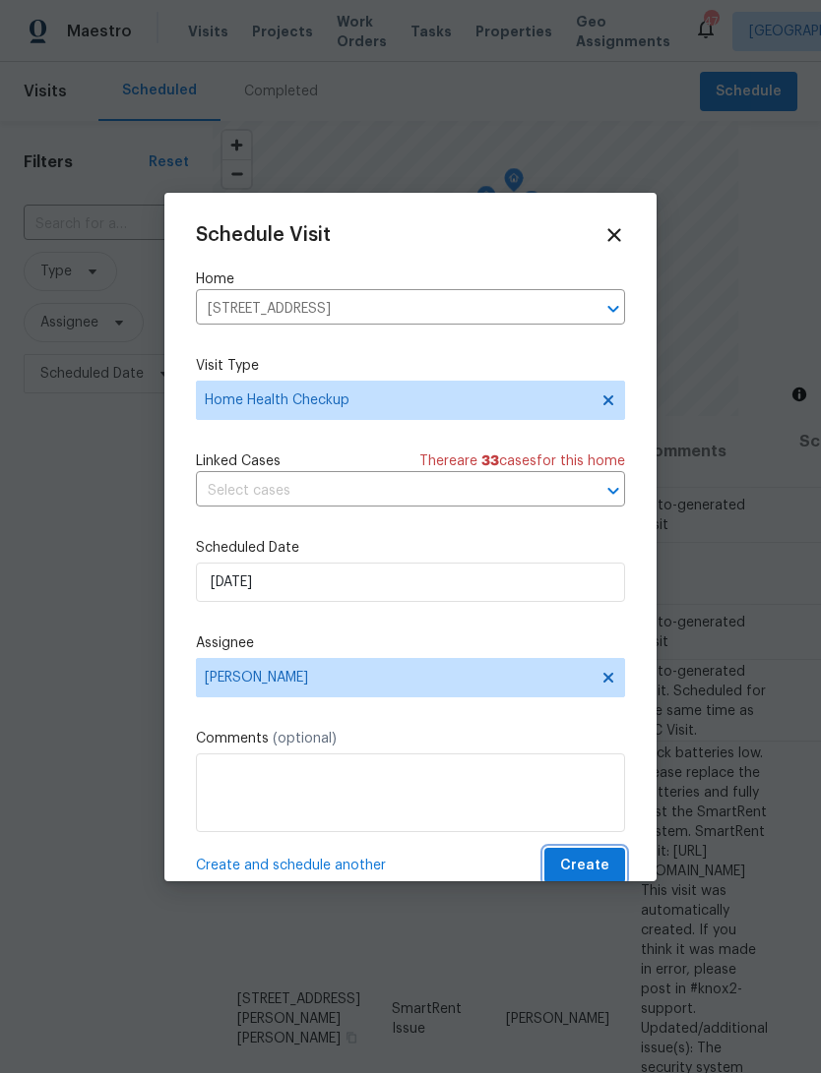
click at [595, 868] on span "Create" at bounding box center [584, 866] width 49 height 25
